Goal: Information Seeking & Learning: Learn about a topic

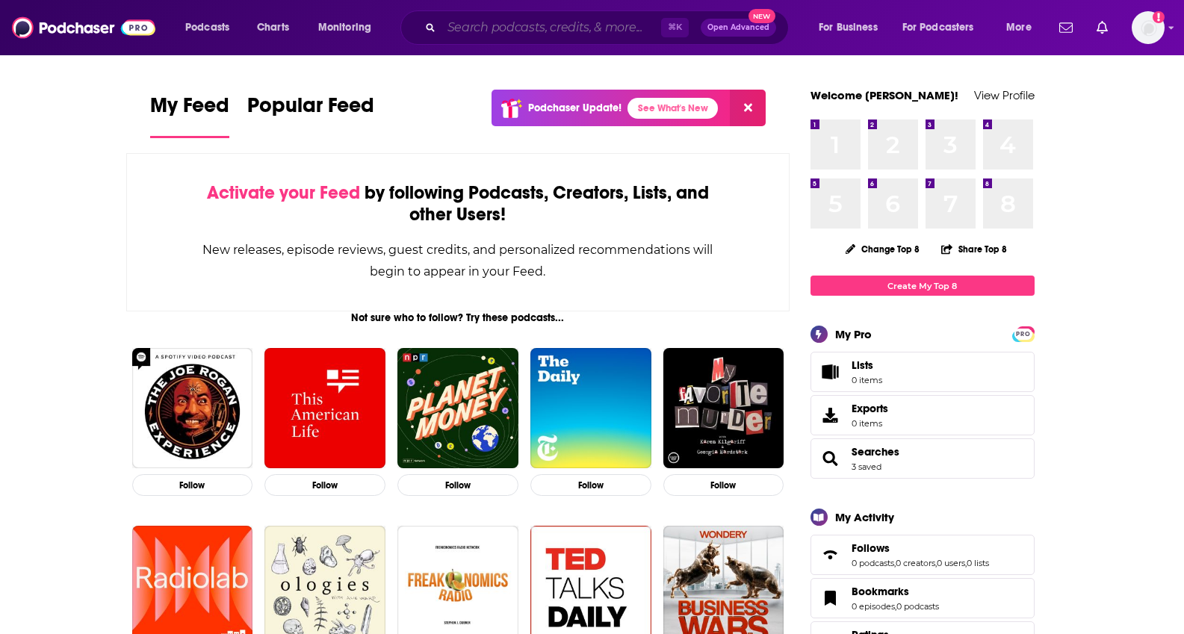
click at [590, 22] on input "Search podcasts, credits, & more..." at bounding box center [551, 28] width 220 height 24
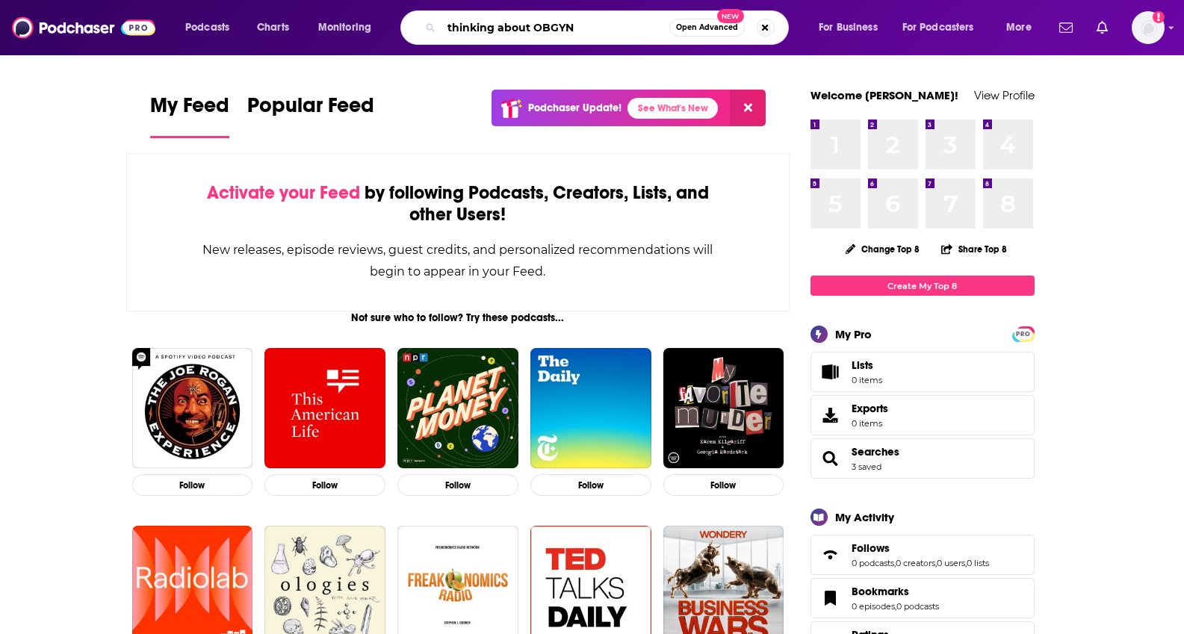
type input "thinking about OBGYN"
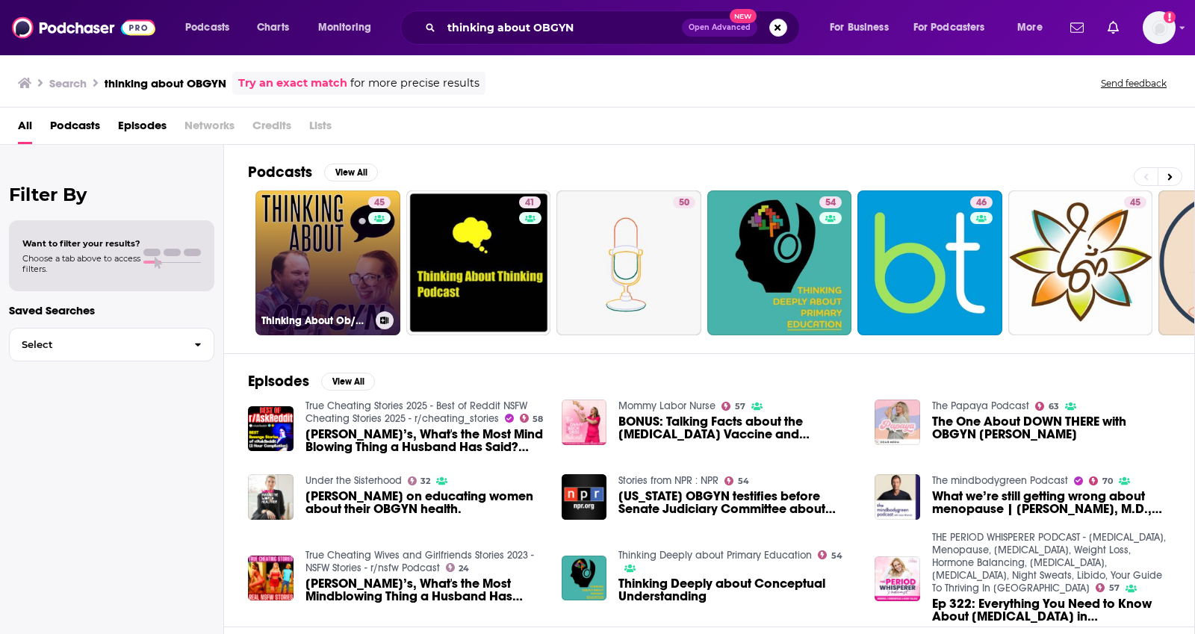
click at [300, 321] on h3 "Thinking About Ob/Gyn" at bounding box center [315, 320] width 108 height 13
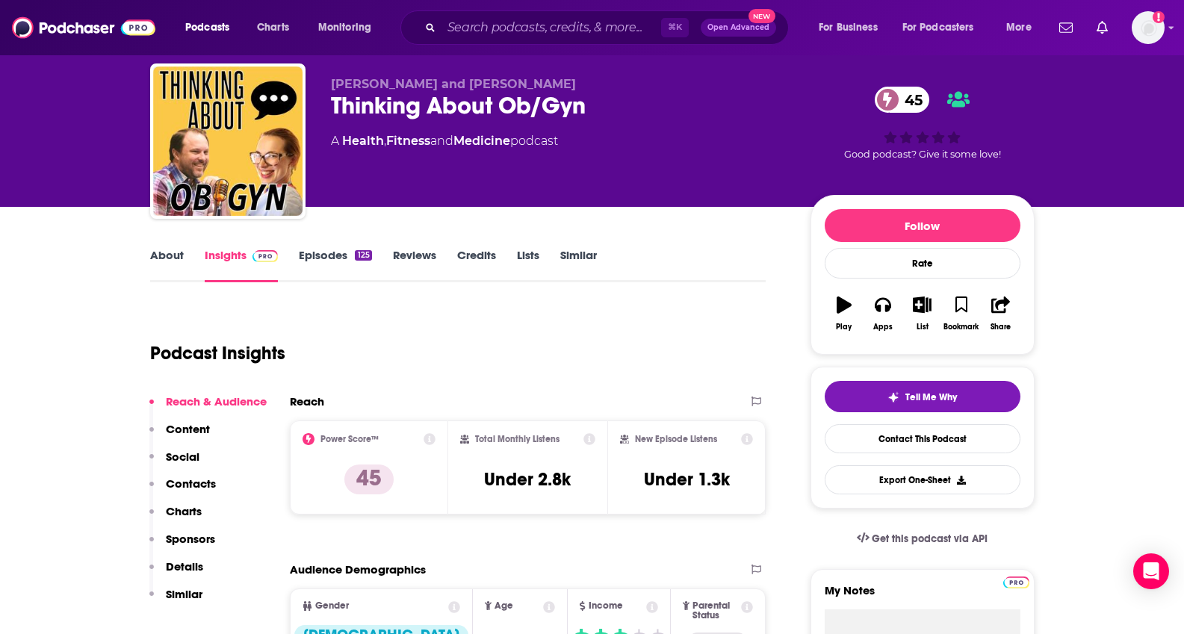
scroll to position [58, 0]
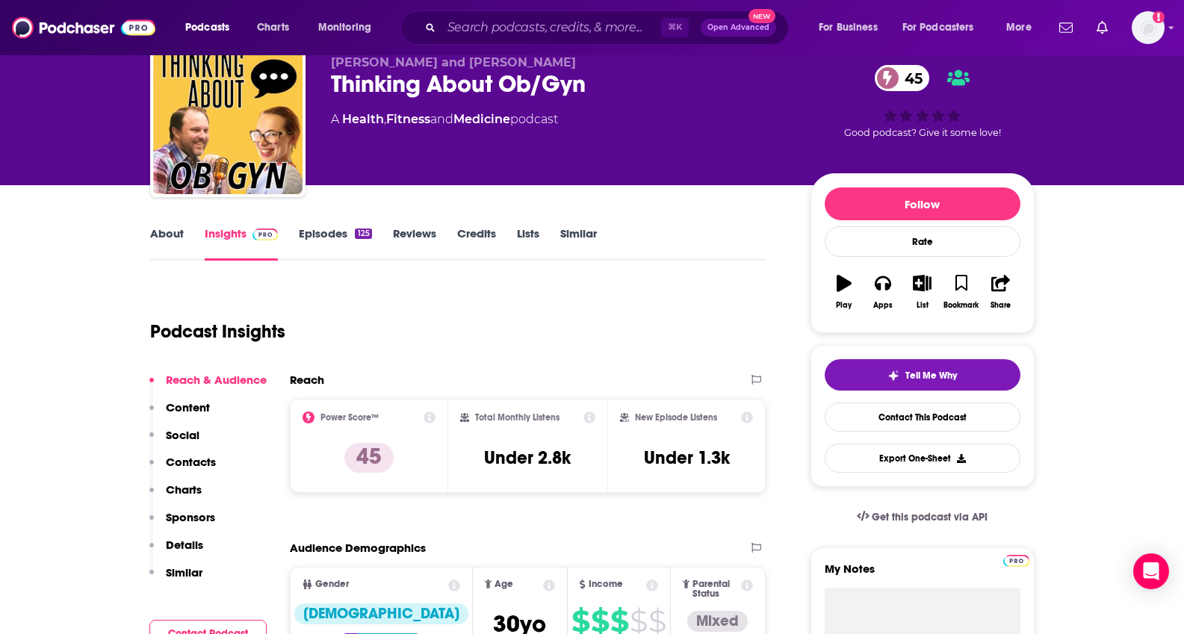
click at [153, 236] on link "About" at bounding box center [167, 243] width 34 height 34
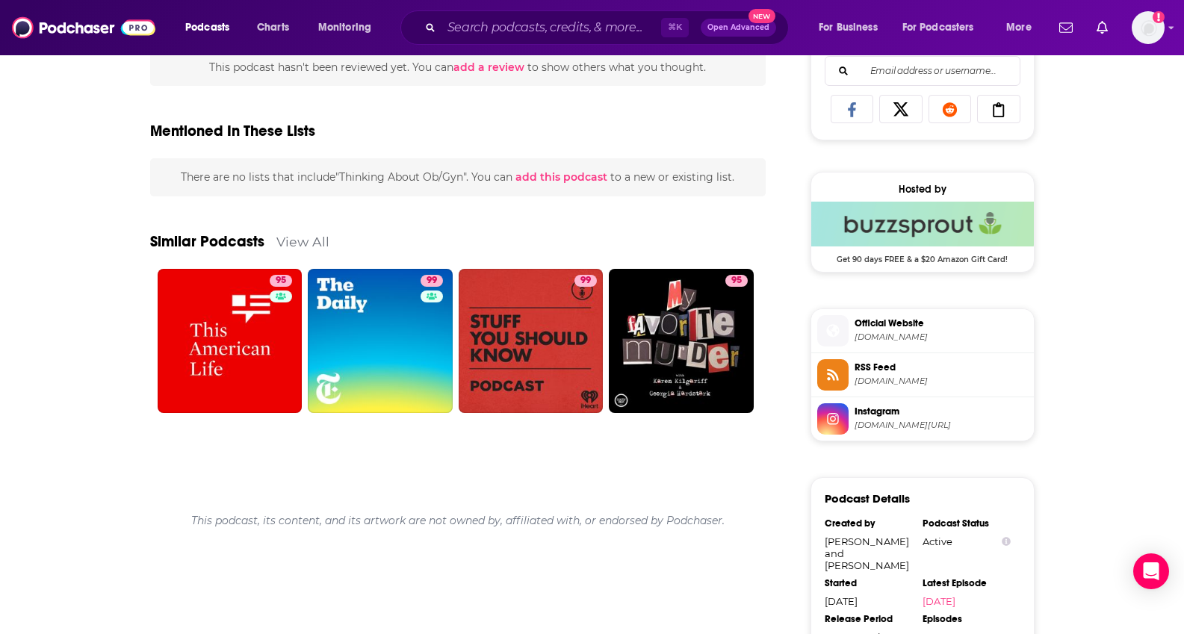
scroll to position [979, 0]
